Goal: Task Accomplishment & Management: Use online tool/utility

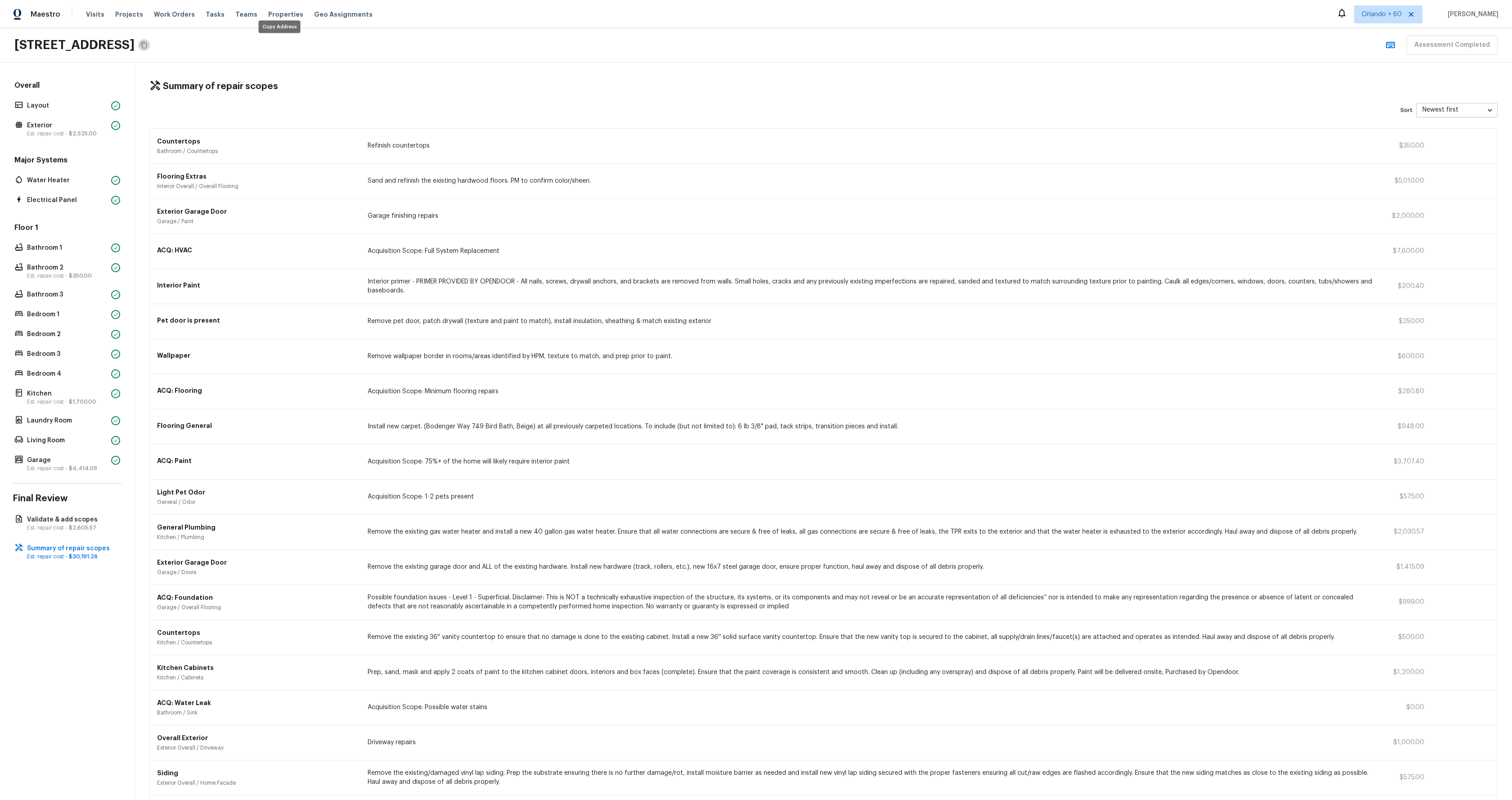
click at [147, 43] on icon "Copy Address" at bounding box center [144, 45] width 7 height 7
click at [147, 45] on icon "Copy Address" at bounding box center [144, 45] width 7 height 7
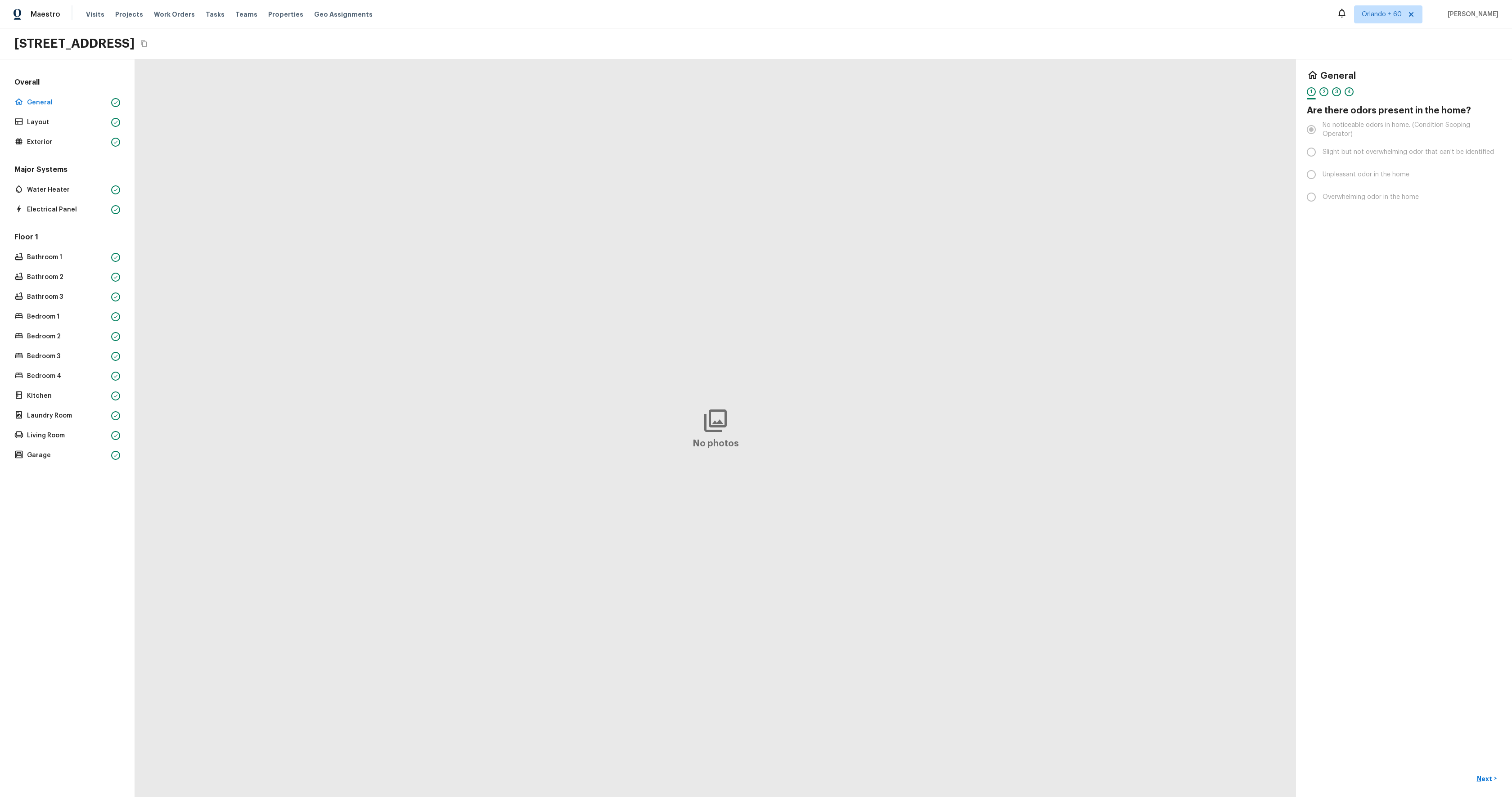
click at [35, 130] on div "Overall General Layout Exterior" at bounding box center [67, 113] width 109 height 71
click at [37, 128] on div "Layout" at bounding box center [67, 122] width 109 height 12
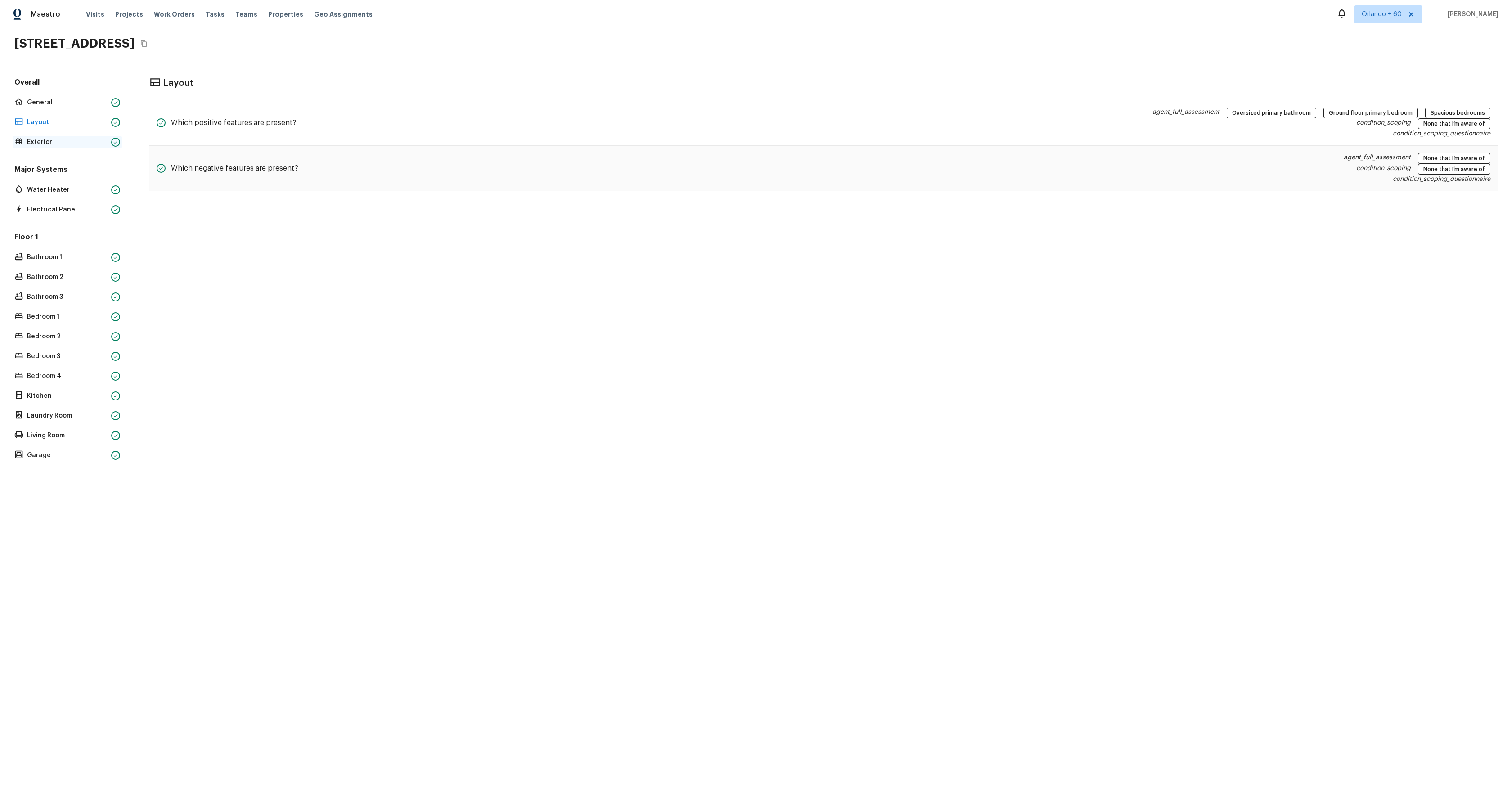
click at [53, 143] on p "Exterior" at bounding box center [67, 142] width 80 height 9
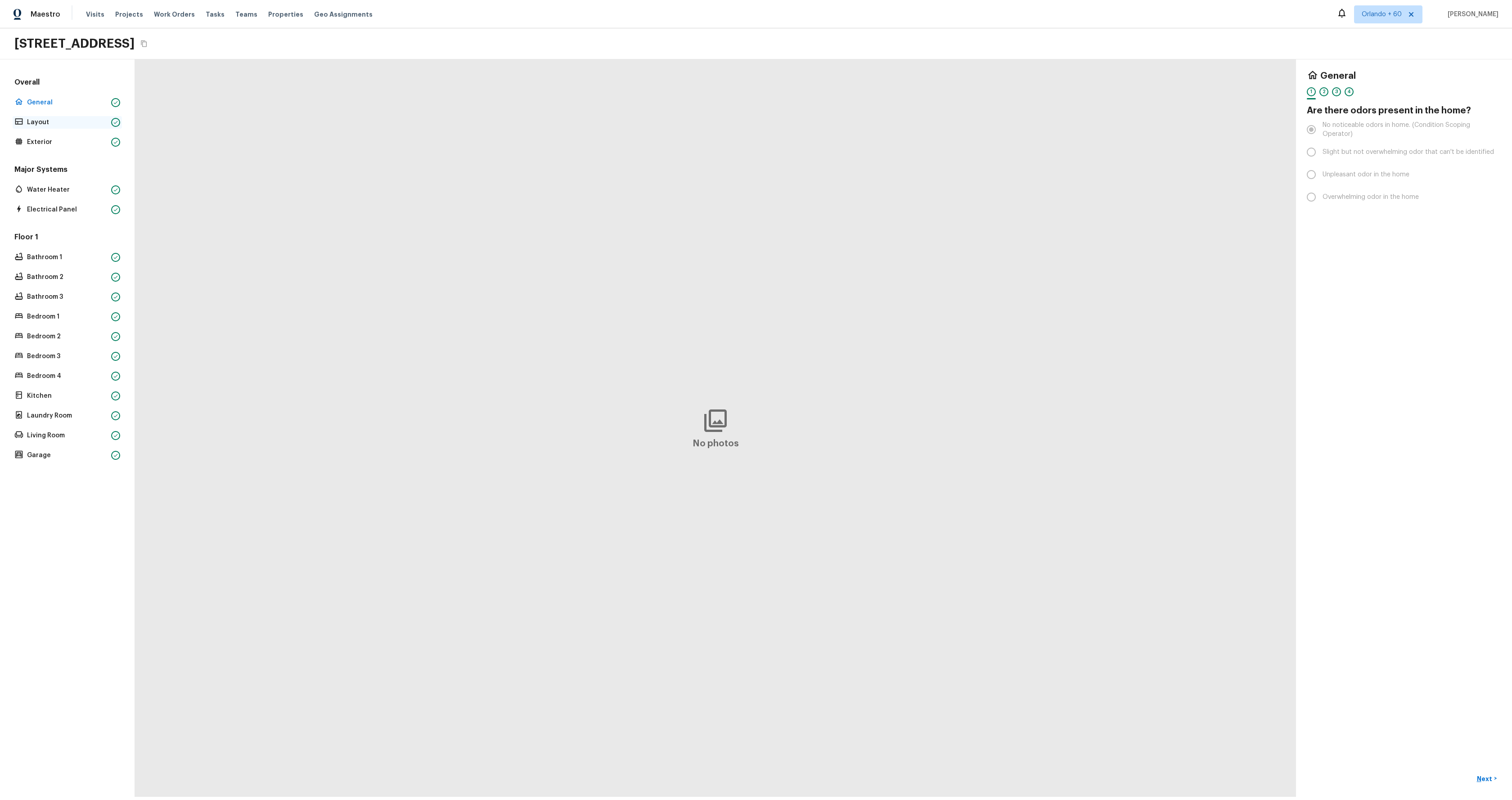
click at [39, 123] on p "Layout" at bounding box center [67, 122] width 80 height 9
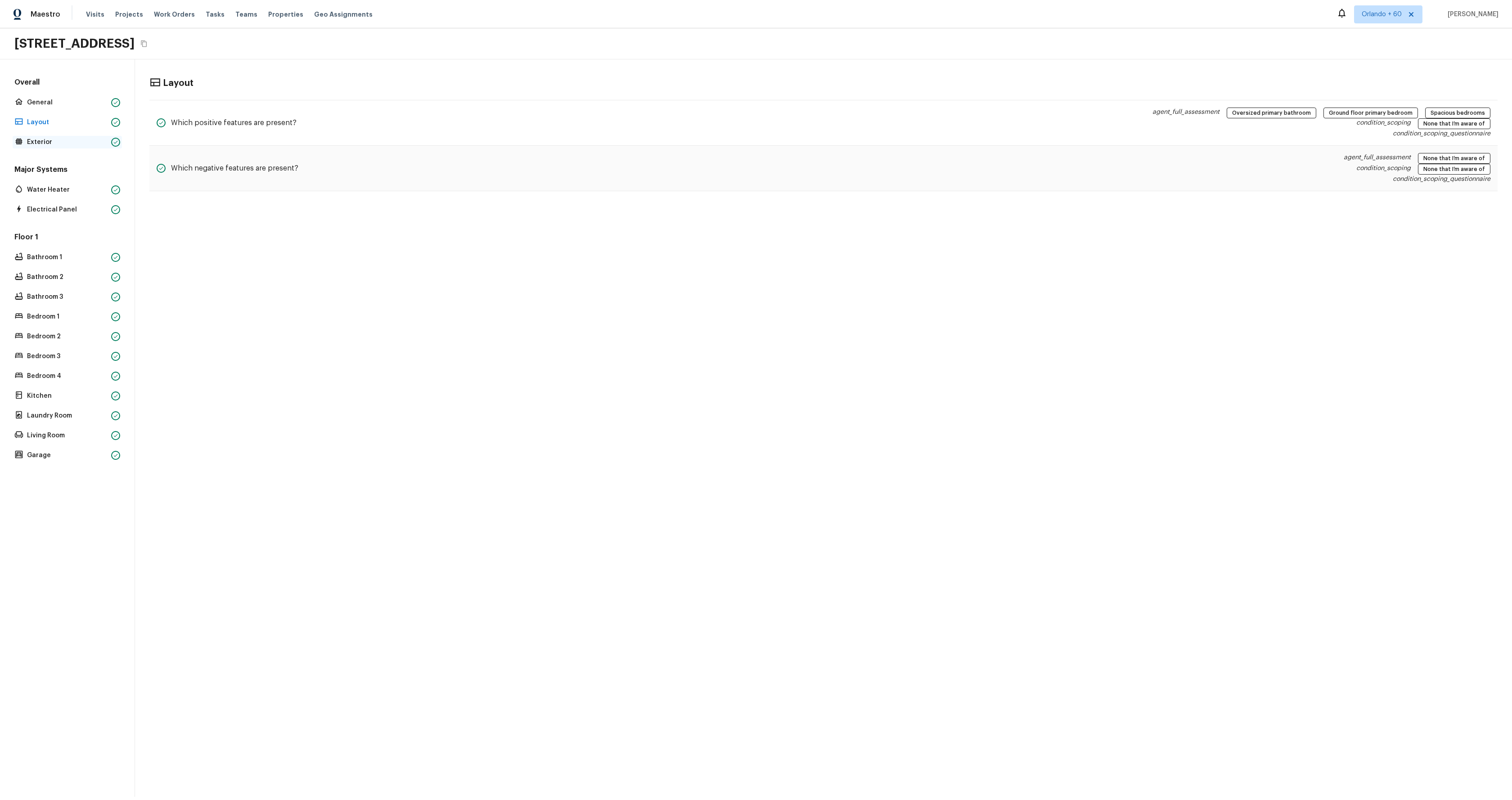
click at [49, 141] on p "Exterior" at bounding box center [67, 142] width 80 height 9
